Goal: Check status

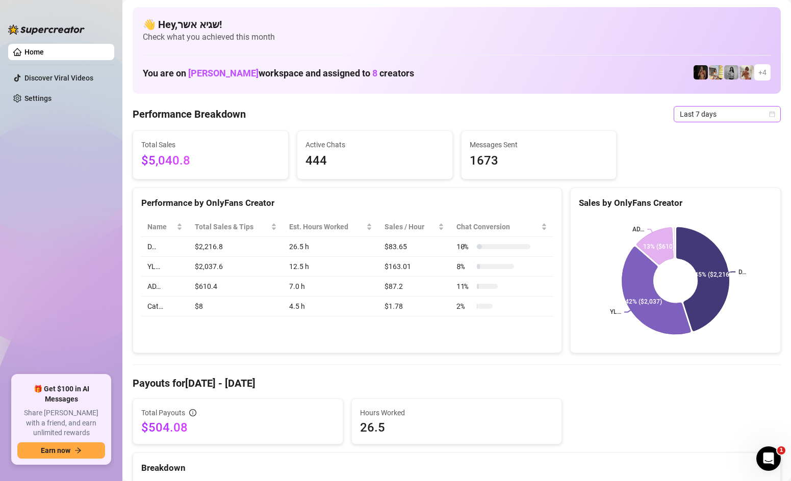
click at [696, 112] on span "Last 7 days" at bounding box center [727, 114] width 95 height 15
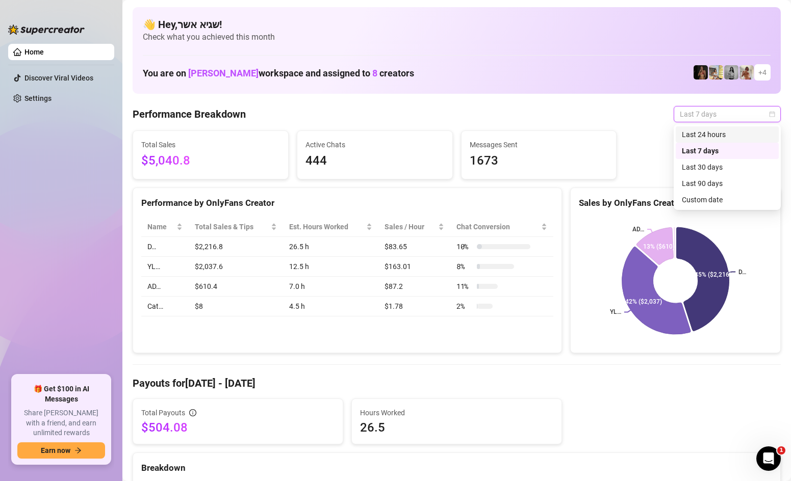
click at [690, 133] on div "Last 24 hours" at bounding box center [727, 134] width 91 height 11
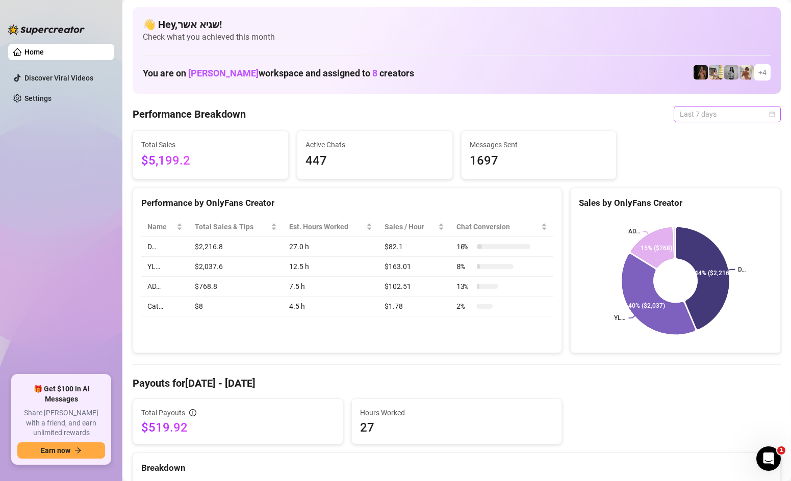
click at [735, 108] on span "Last 7 days" at bounding box center [727, 114] width 95 height 15
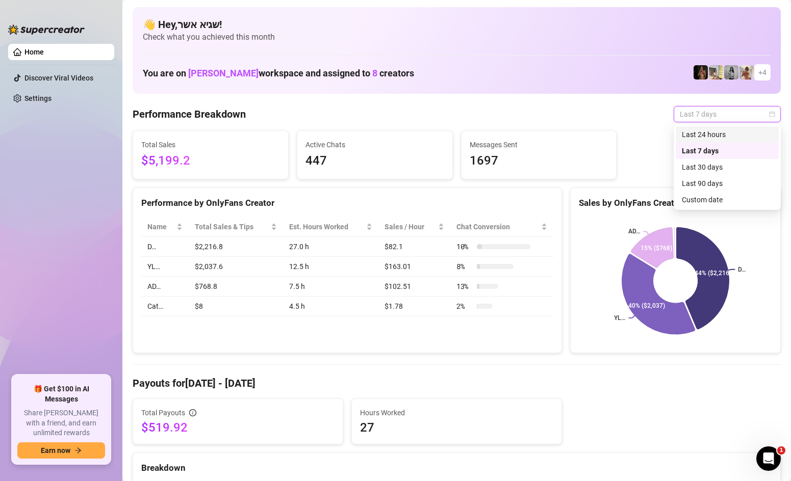
click at [714, 128] on div "Last 24 hours" at bounding box center [726, 134] width 103 height 16
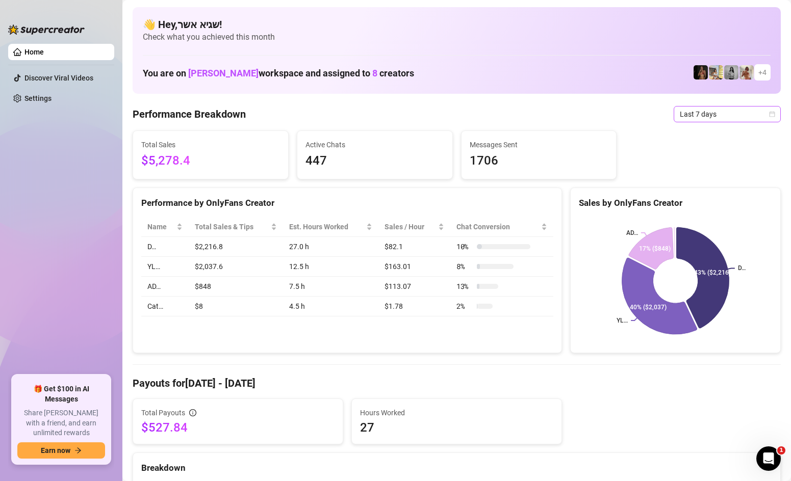
click at [733, 109] on span "Last 7 days" at bounding box center [727, 114] width 95 height 15
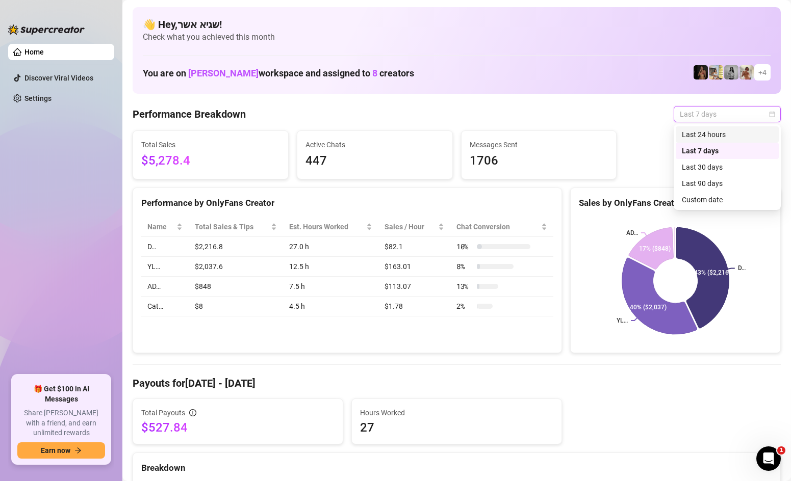
click at [720, 129] on div "Last 24 hours" at bounding box center [727, 134] width 91 height 11
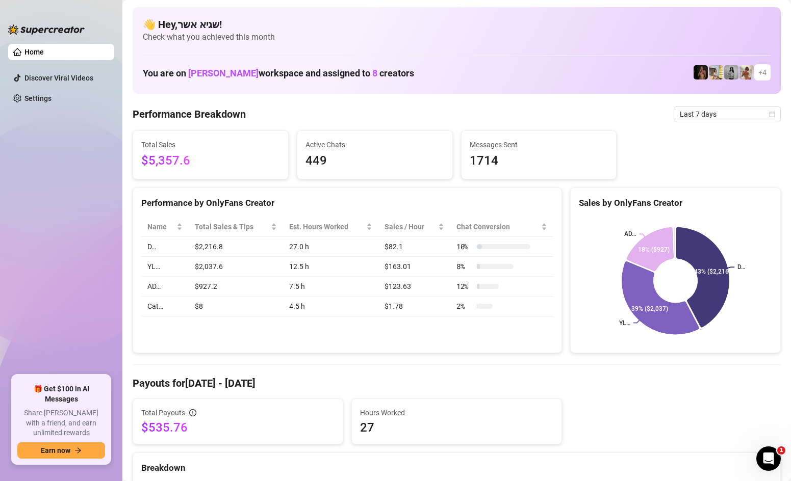
click at [685, 109] on span "Last 7 days" at bounding box center [727, 114] width 95 height 15
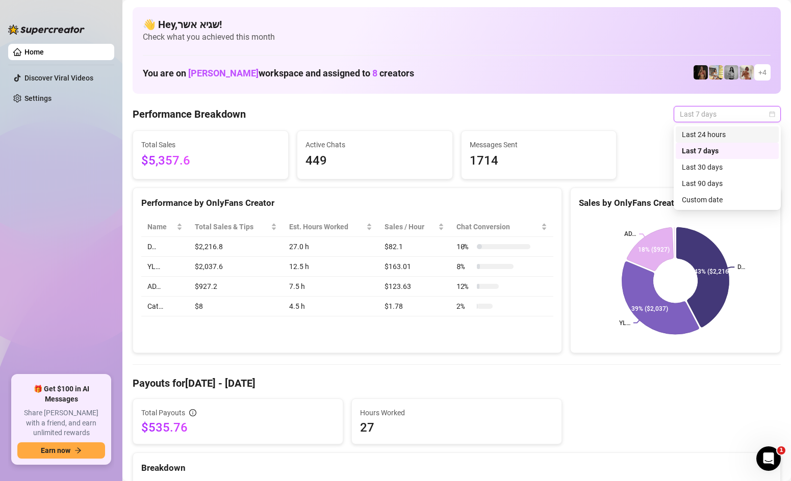
click at [689, 133] on div "Last 24 hours" at bounding box center [727, 134] width 91 height 11
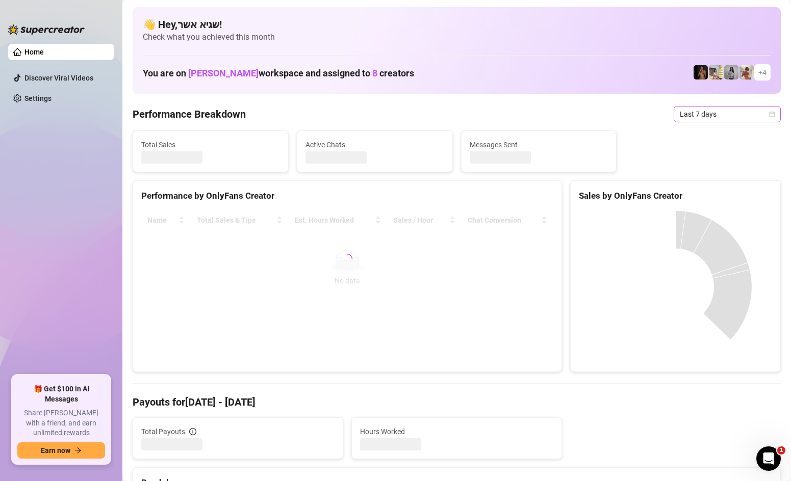
click at [701, 119] on span "Last 7 days" at bounding box center [727, 114] width 95 height 15
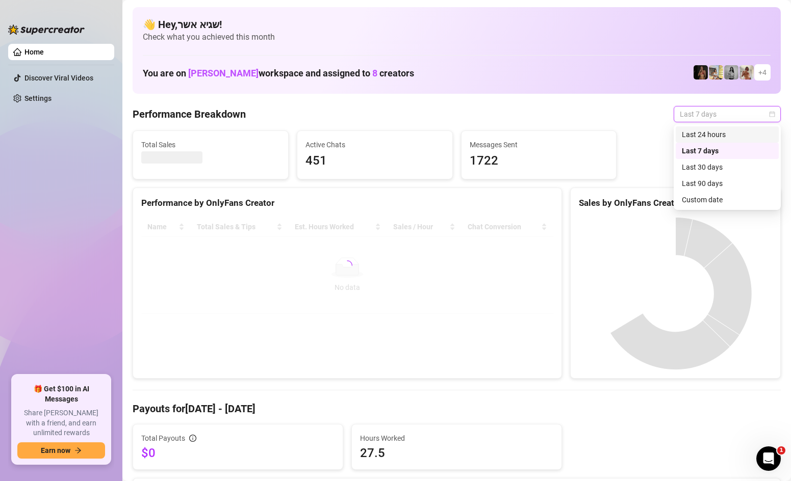
click at [693, 133] on div "Last 24 hours" at bounding box center [727, 134] width 91 height 11
